Goal: Task Accomplishment & Management: Complete application form

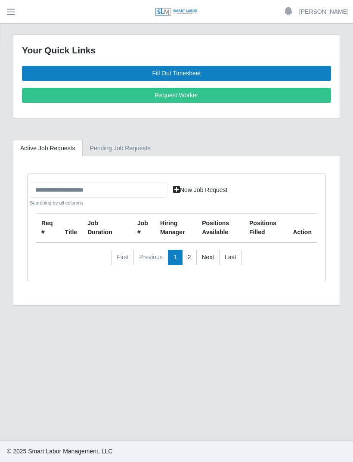
click at [185, 70] on link "Fill Out Timesheet" at bounding box center [176, 73] width 309 height 15
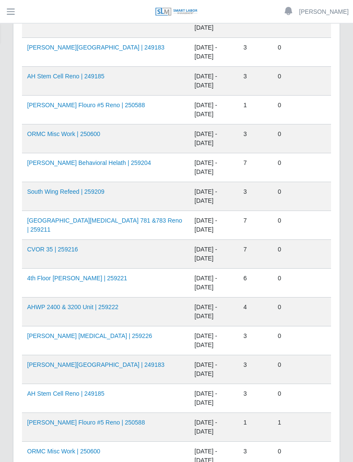
scroll to position [397, 0]
click at [64, 199] on td "South Wing Refeed | 259209" at bounding box center [105, 196] width 167 height 29
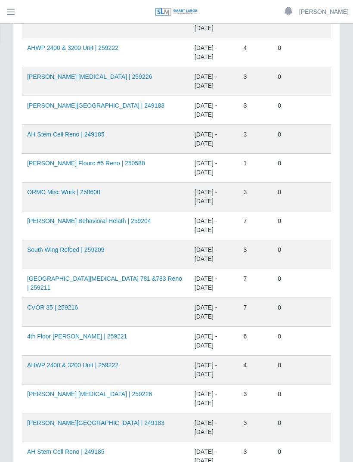
scroll to position [339, 0]
click at [91, 220] on link "[PERSON_NAME] Behavioral Helath | 259204" at bounding box center [89, 221] width 124 height 7
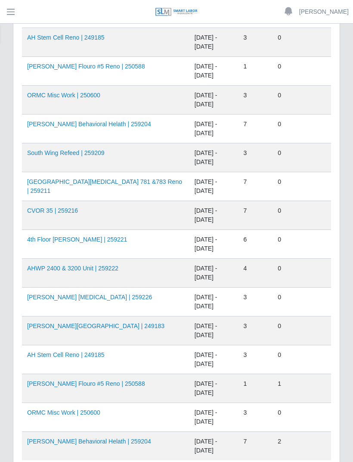
scroll to position [476, 0]
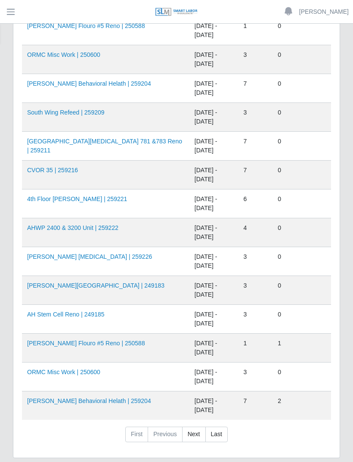
click at [110, 397] on link "[PERSON_NAME] Behavioral Helath | 259204" at bounding box center [89, 400] width 124 height 7
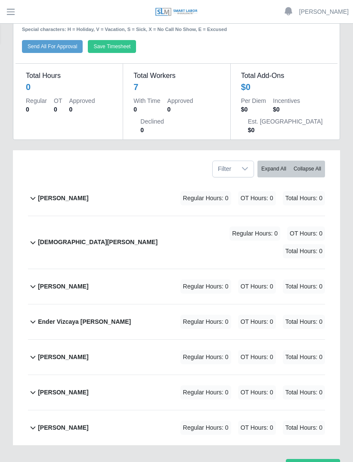
scroll to position [44, 0]
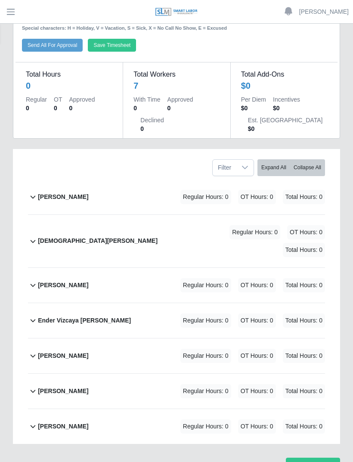
click at [16, 12] on span "button" at bounding box center [10, 12] width 11 height 10
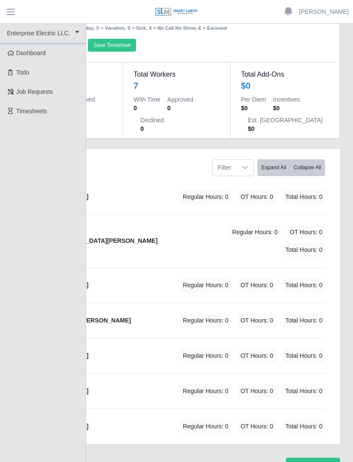
click at [157, 234] on div "Regular Hours: 0 OT Hours: 0 Total Hours: 0" at bounding box center [240, 241] width 167 height 32
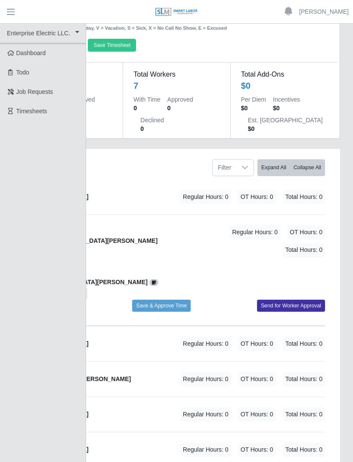
scroll to position [0, 0]
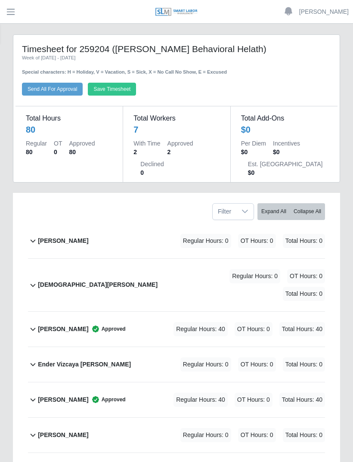
scroll to position [22, 0]
